Goal: Information Seeking & Learning: Learn about a topic

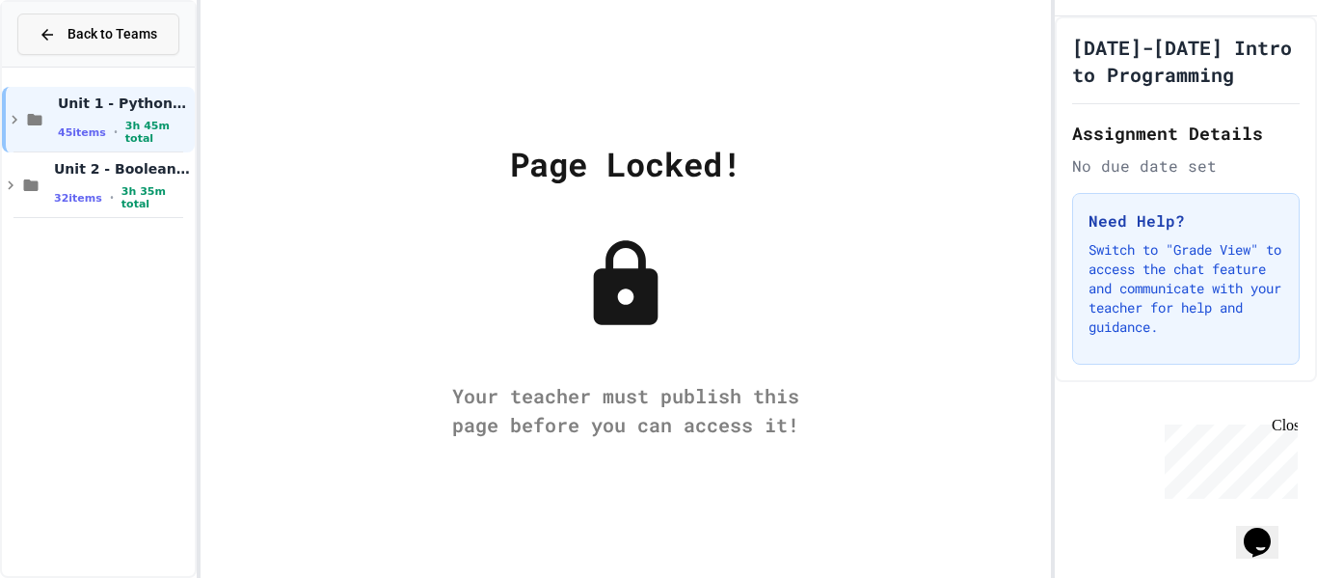
click at [97, 27] on span "Back to Teams" at bounding box center [113, 34] width 90 height 20
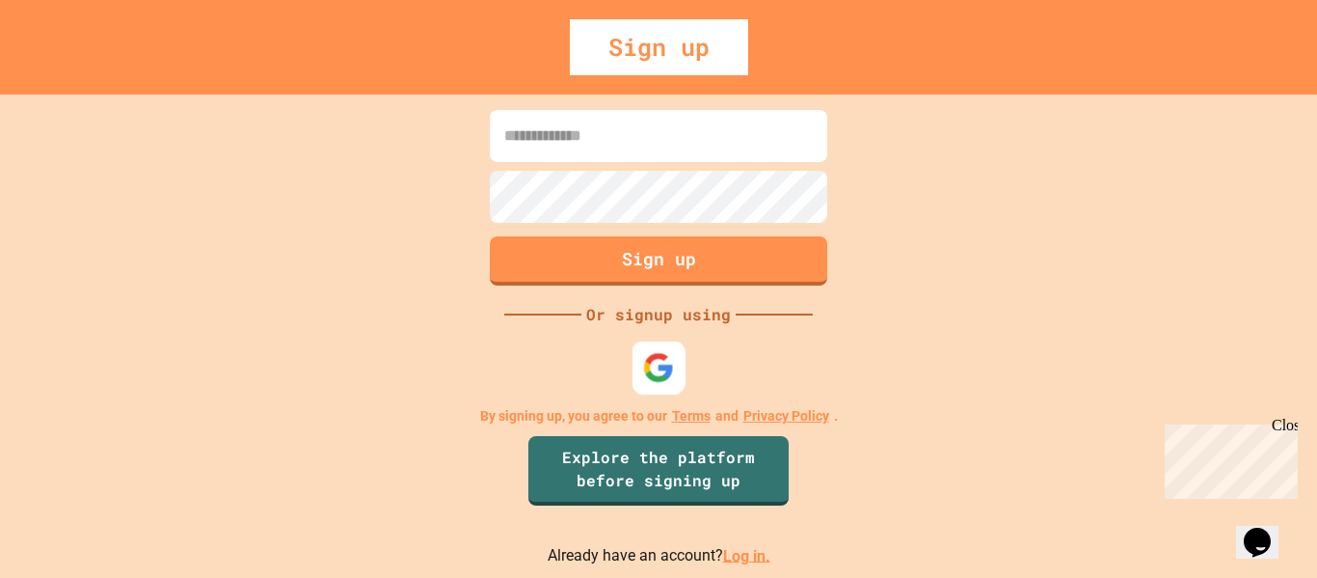
click at [667, 351] on img at bounding box center [659, 367] width 32 height 32
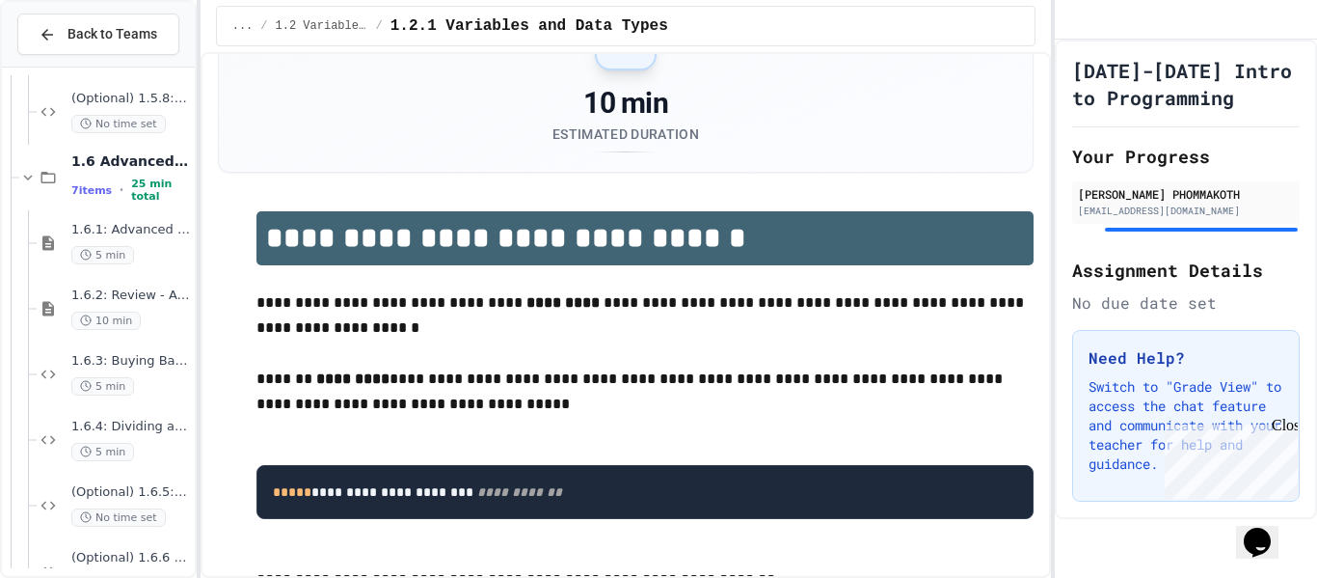
scroll to position [2875, 0]
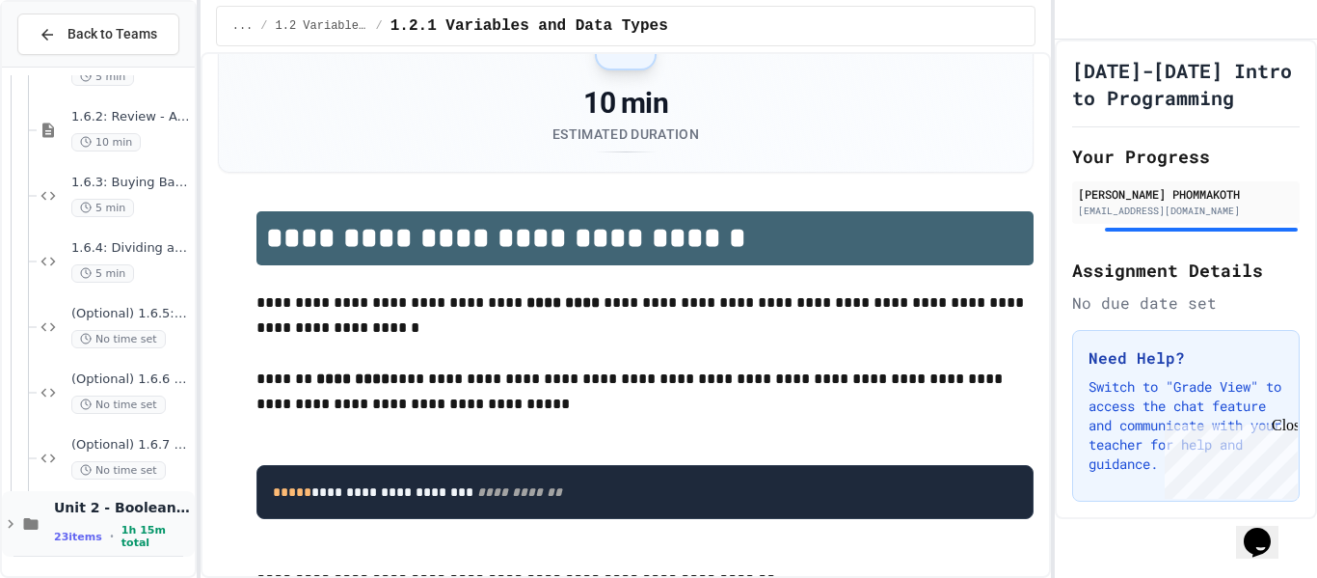
click at [141, 516] on span "Unit 2 - Boolean Expressions and If Statements" at bounding box center [122, 507] width 137 height 17
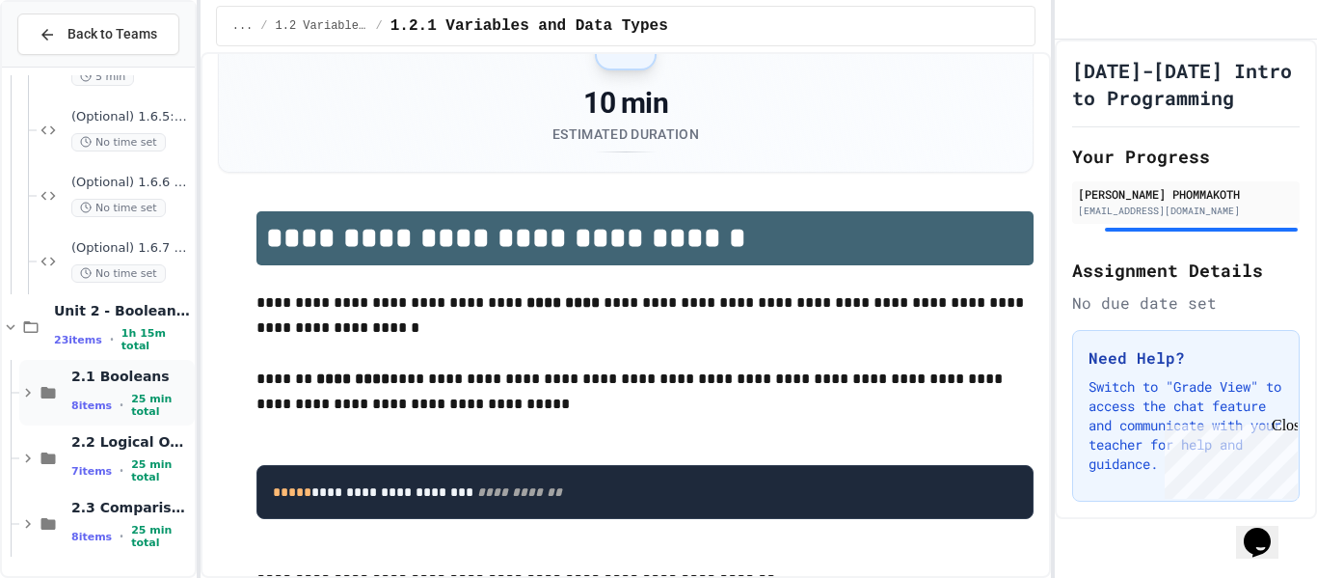
click at [148, 385] on span "2.1 Booleans" at bounding box center [131, 375] width 120 height 17
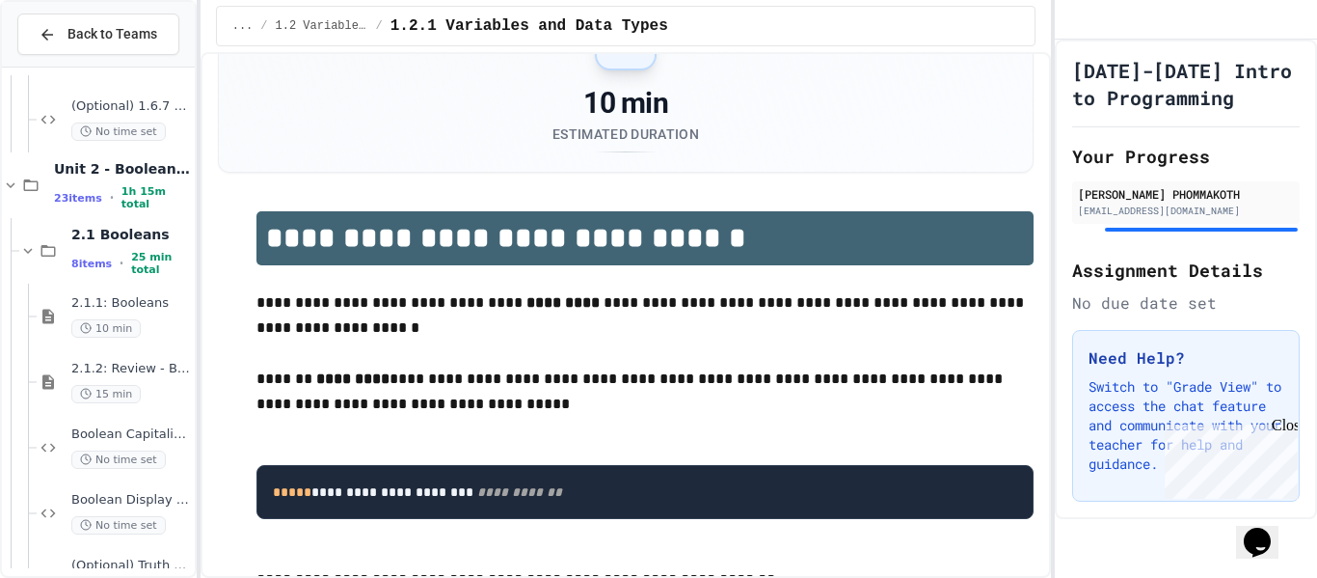
scroll to position [3216, 0]
click at [152, 335] on div "2.1.1: Booleans 10 min" at bounding box center [116, 314] width 158 height 66
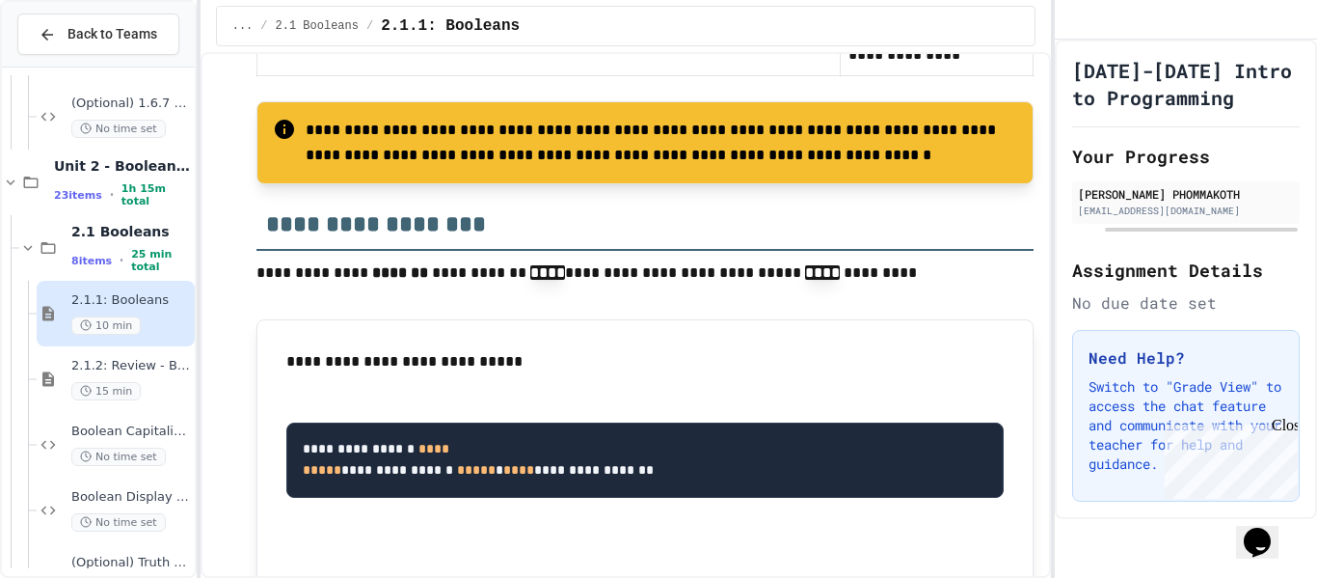
scroll to position [1394, 0]
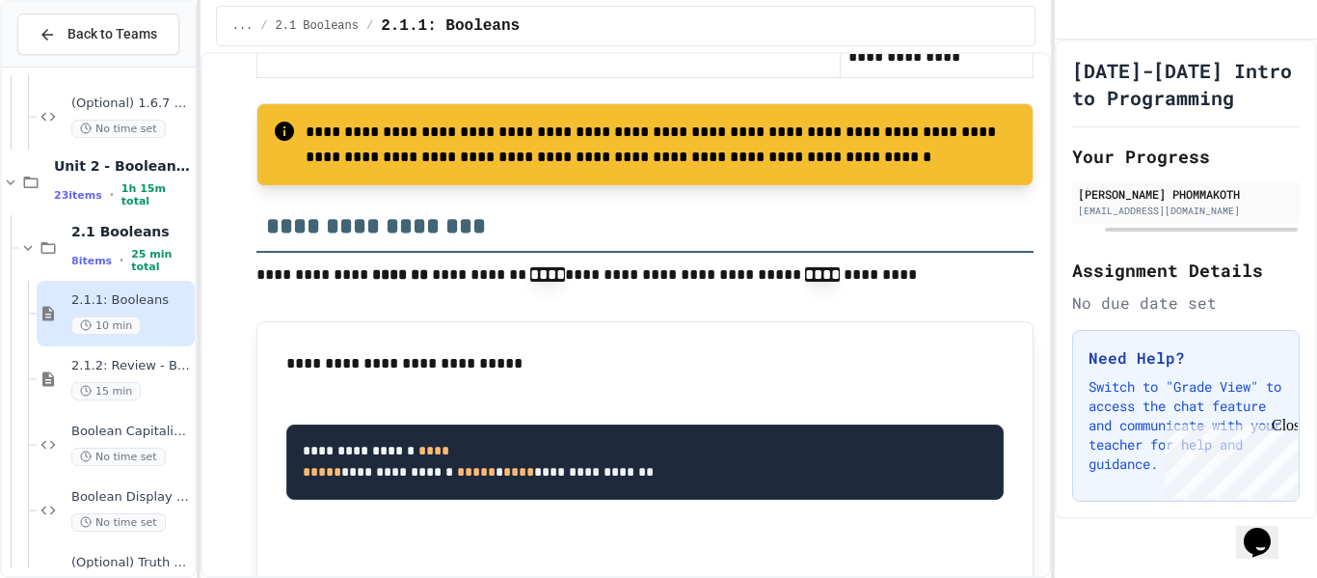
click at [828, 424] on pre "**********" at bounding box center [645, 461] width 718 height 75
click at [146, 443] on div "Boolean Capitalizer No time set" at bounding box center [131, 444] width 120 height 42
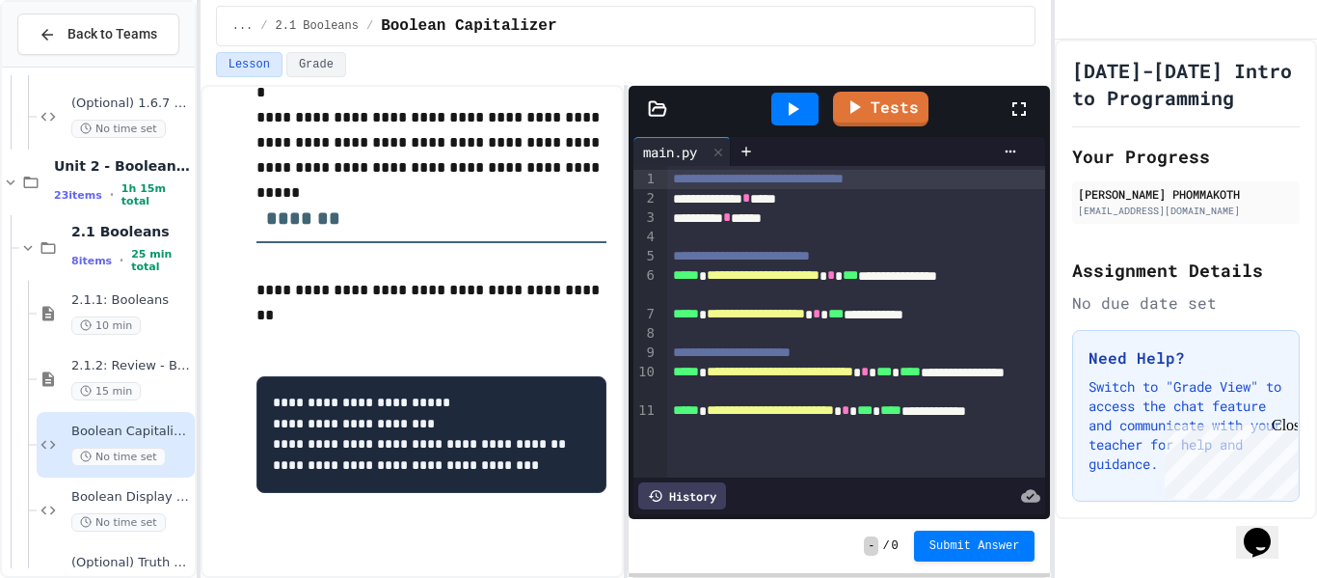
scroll to position [240, 0]
